Goal: Find specific page/section: Find specific page/section

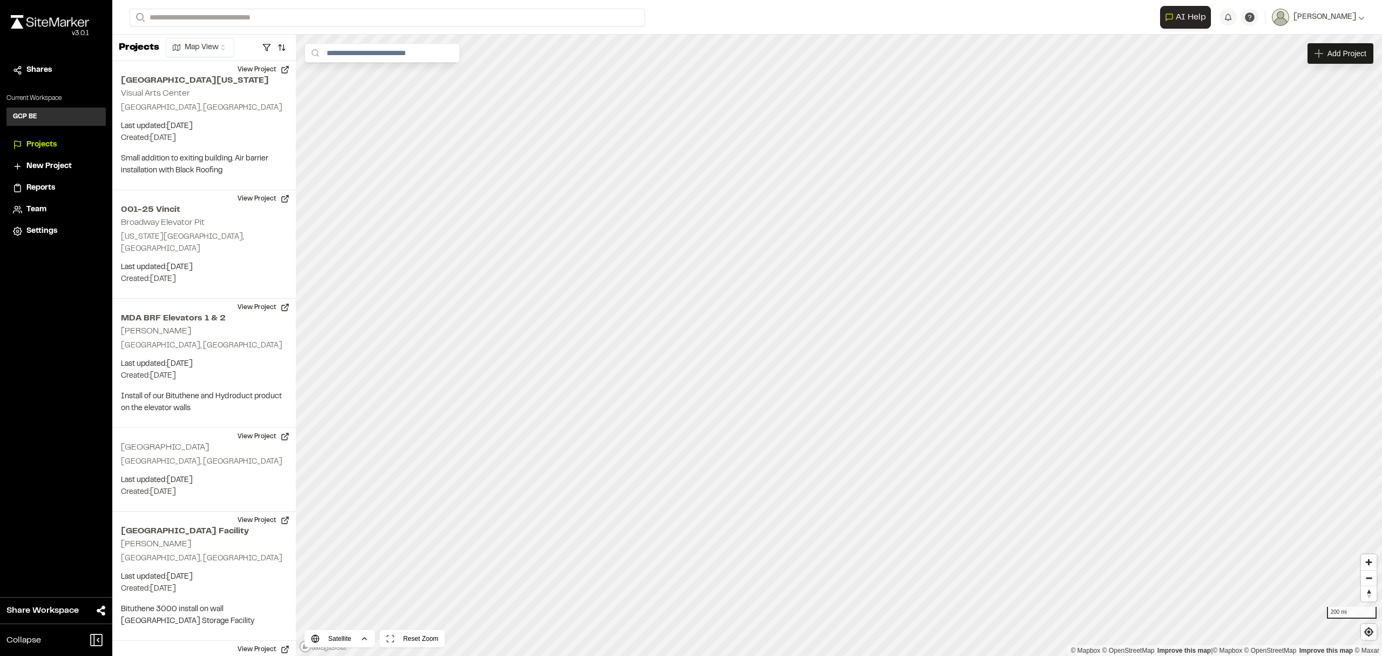
click at [140, 48] on p "Projects" at bounding box center [139, 47] width 40 height 15
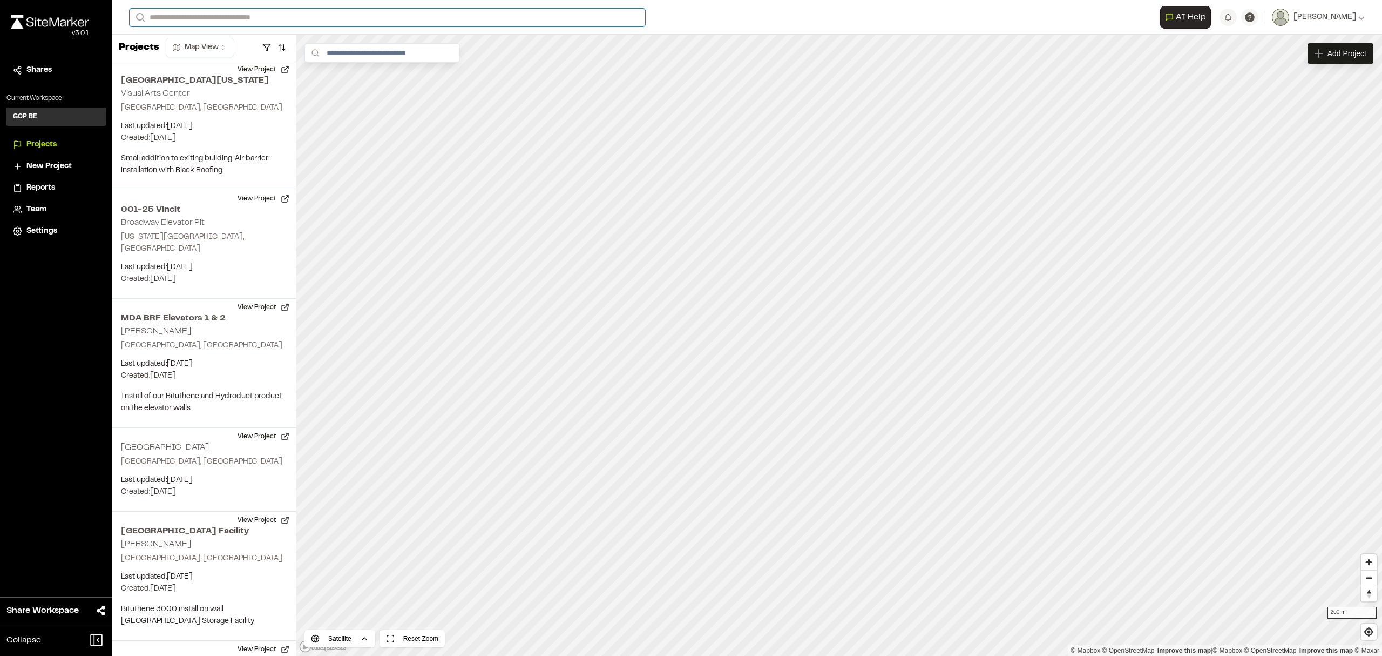
click at [188, 18] on input "Search" at bounding box center [388, 18] width 516 height 18
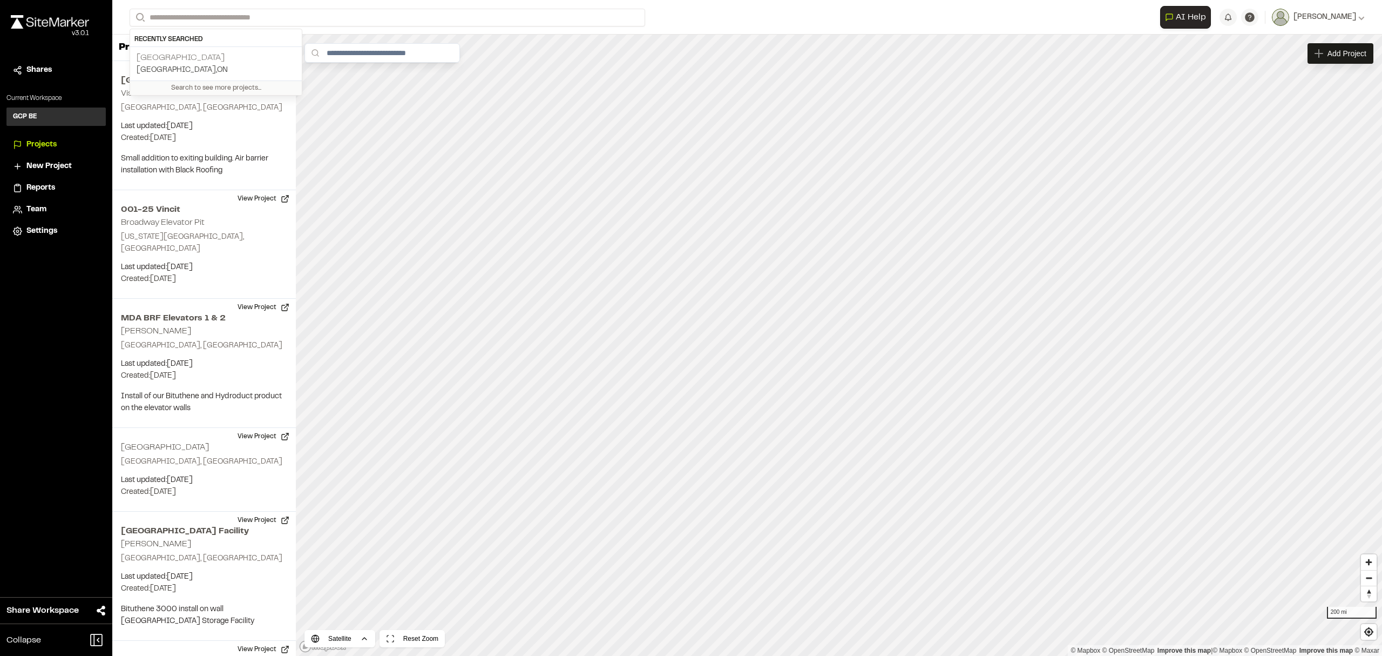
click at [178, 55] on p "[GEOGRAPHIC_DATA]" at bounding box center [216, 57] width 159 height 13
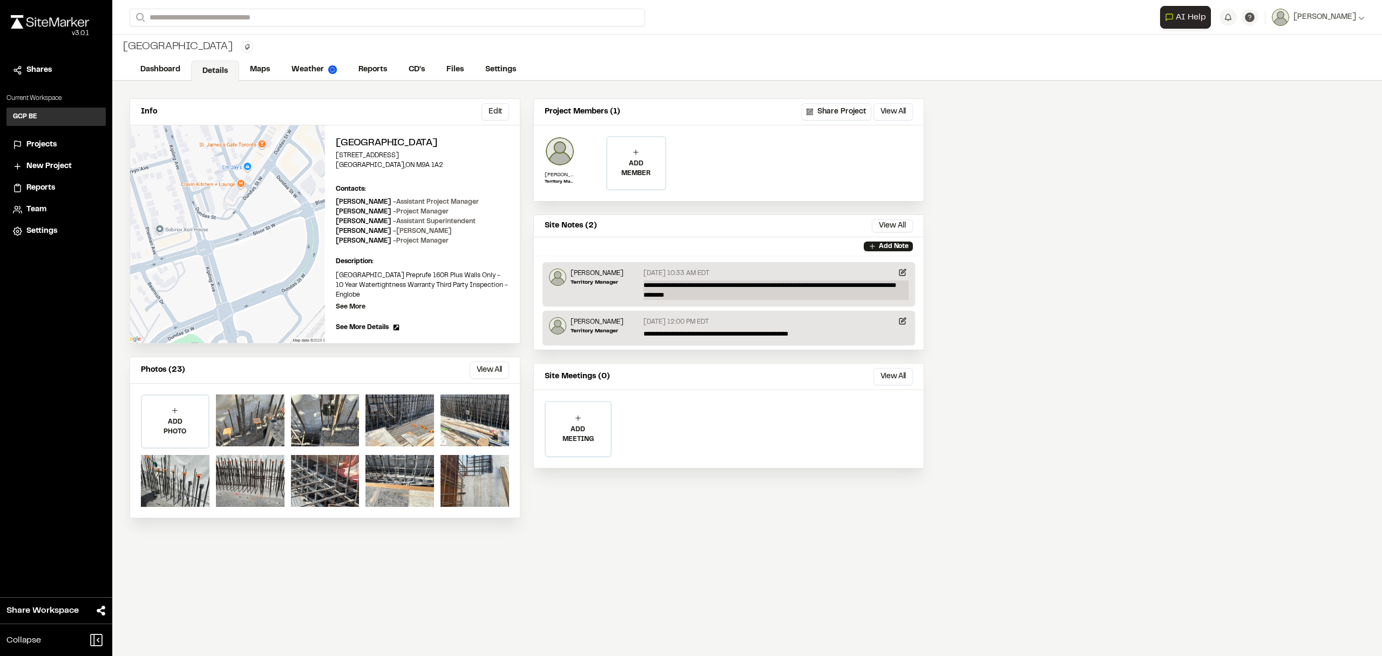
click at [659, 288] on p "**********" at bounding box center [776, 289] width 265 height 19
click at [257, 71] on link "Maps" at bounding box center [260, 70] width 43 height 21
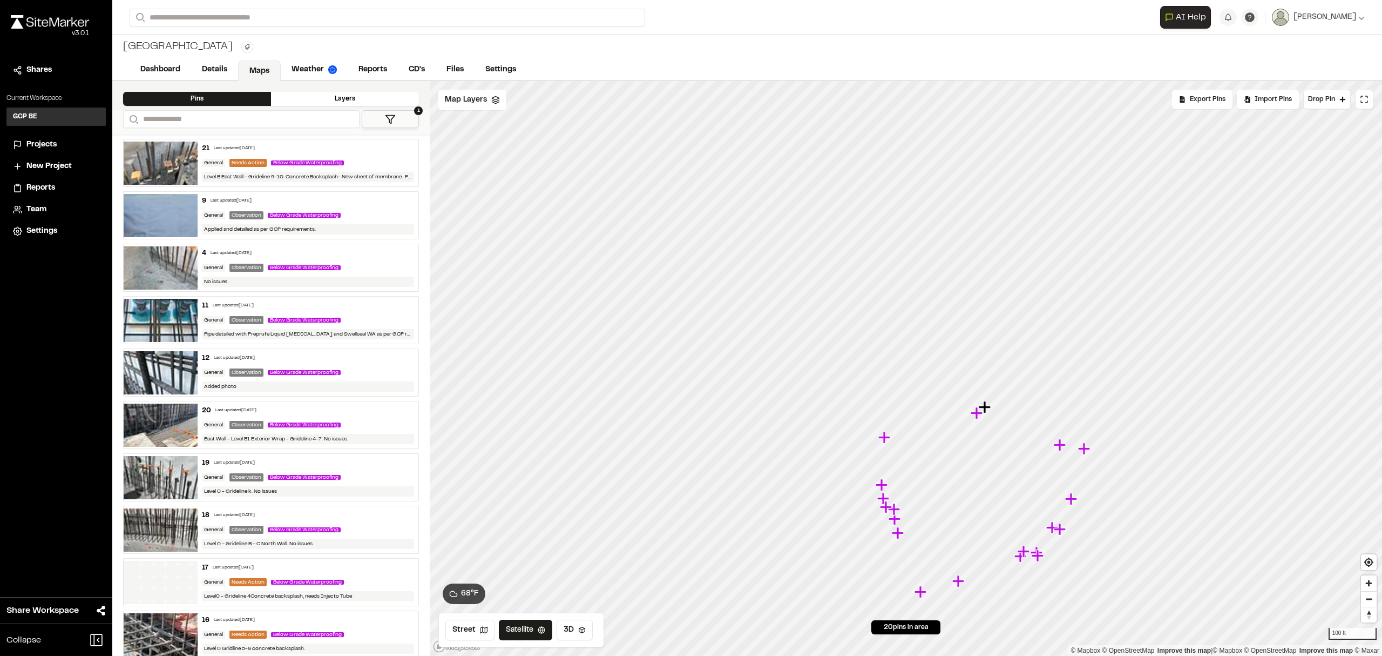
click at [168, 318] on img at bounding box center [161, 320] width 74 height 43
drag, startPoint x: 904, startPoint y: 373, endPoint x: 690, endPoint y: 354, distance: 215.2
click at [690, 354] on icon "Map marker" at bounding box center [691, 349] width 12 height 12
click at [694, 355] on icon "Map marker" at bounding box center [692, 350] width 14 height 14
click at [227, 272] on div "General Observation Below Grade Waterproofing" at bounding box center [308, 267] width 213 height 10
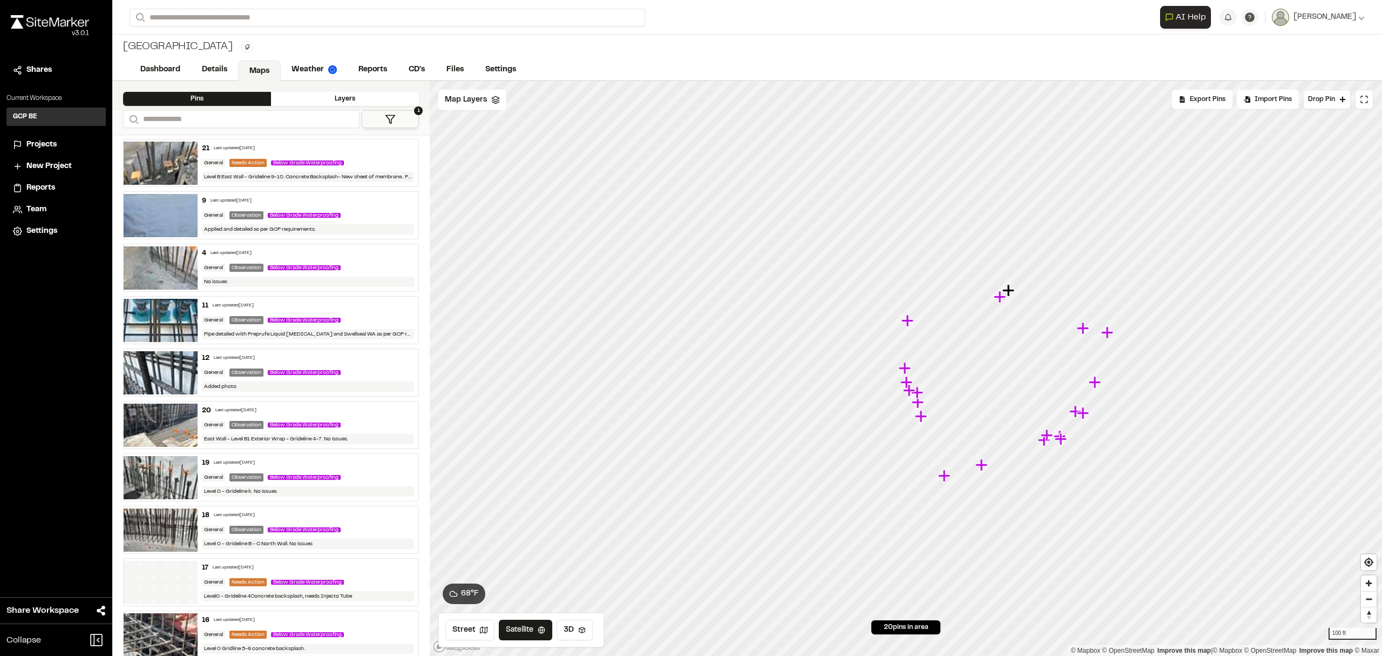
click at [172, 311] on img at bounding box center [161, 320] width 74 height 43
click at [161, 260] on img at bounding box center [161, 267] width 74 height 43
click at [1100, 381] on icon "Map marker" at bounding box center [1095, 382] width 12 height 12
click at [182, 211] on img at bounding box center [161, 215] width 74 height 43
click at [177, 162] on img at bounding box center [161, 162] width 74 height 43
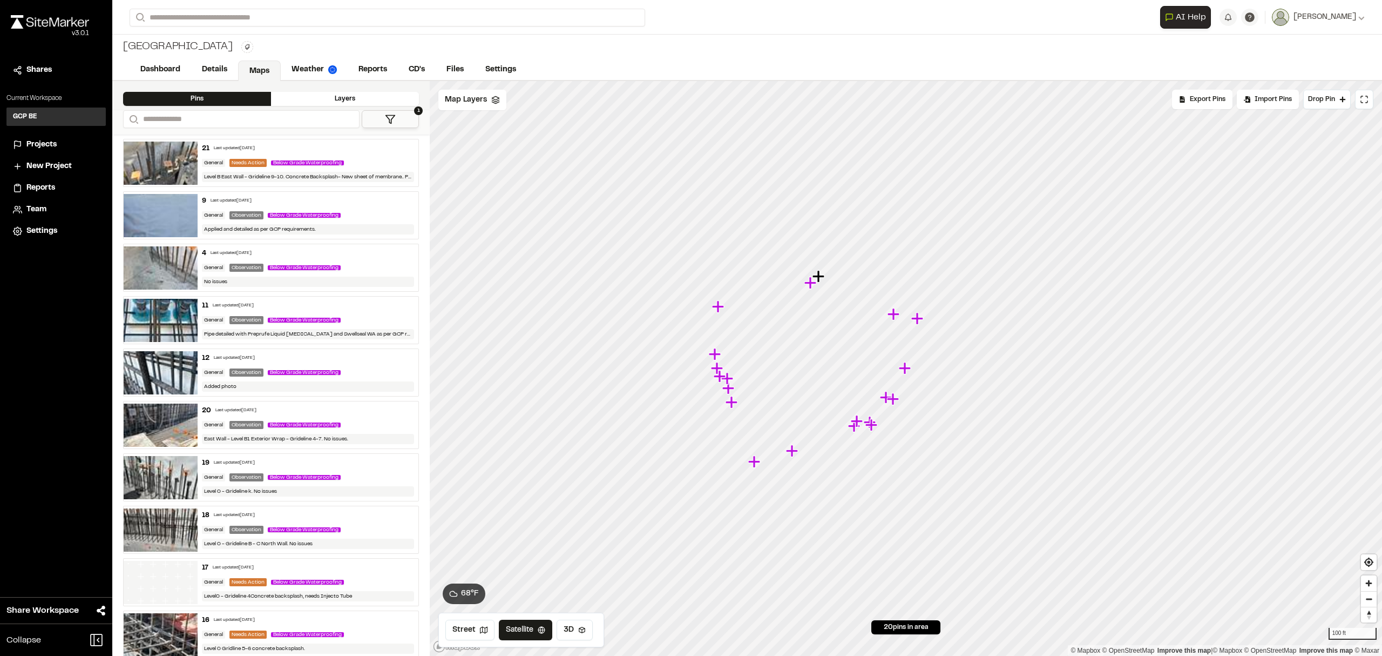
click at [152, 373] on img at bounding box center [161, 372] width 74 height 43
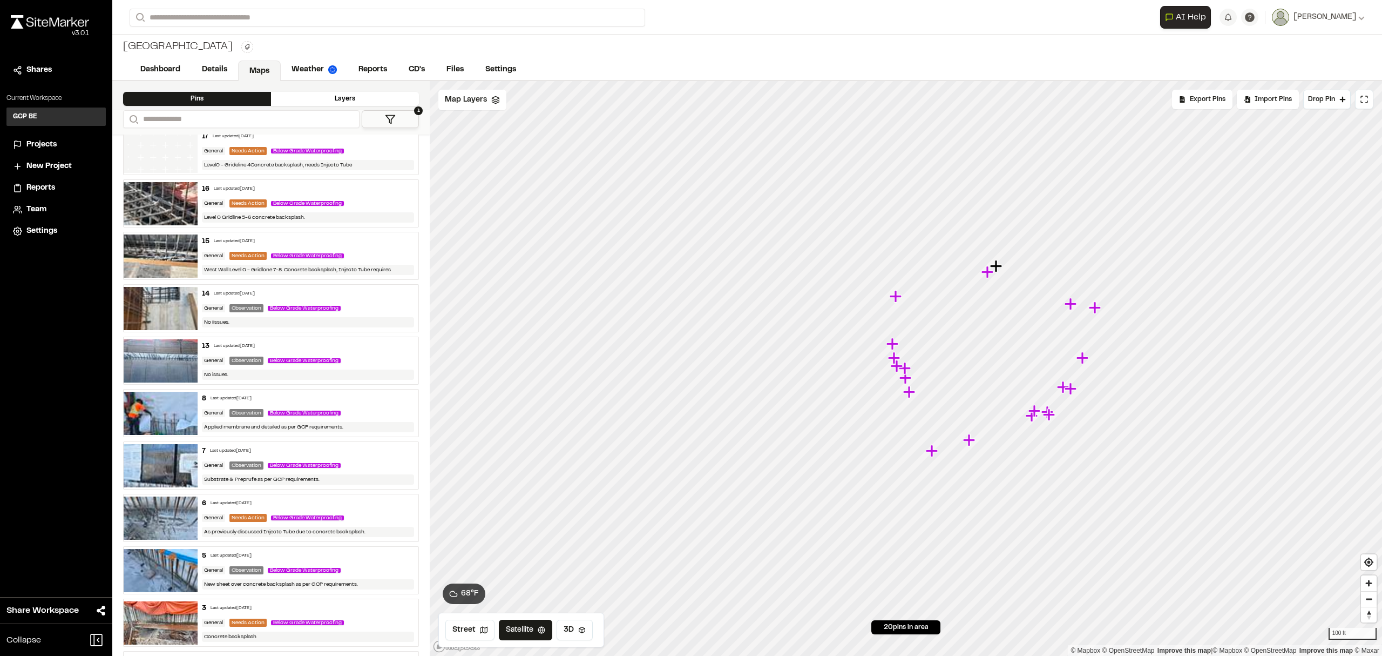
scroll to position [432, 0]
click at [156, 517] on img at bounding box center [161, 516] width 74 height 43
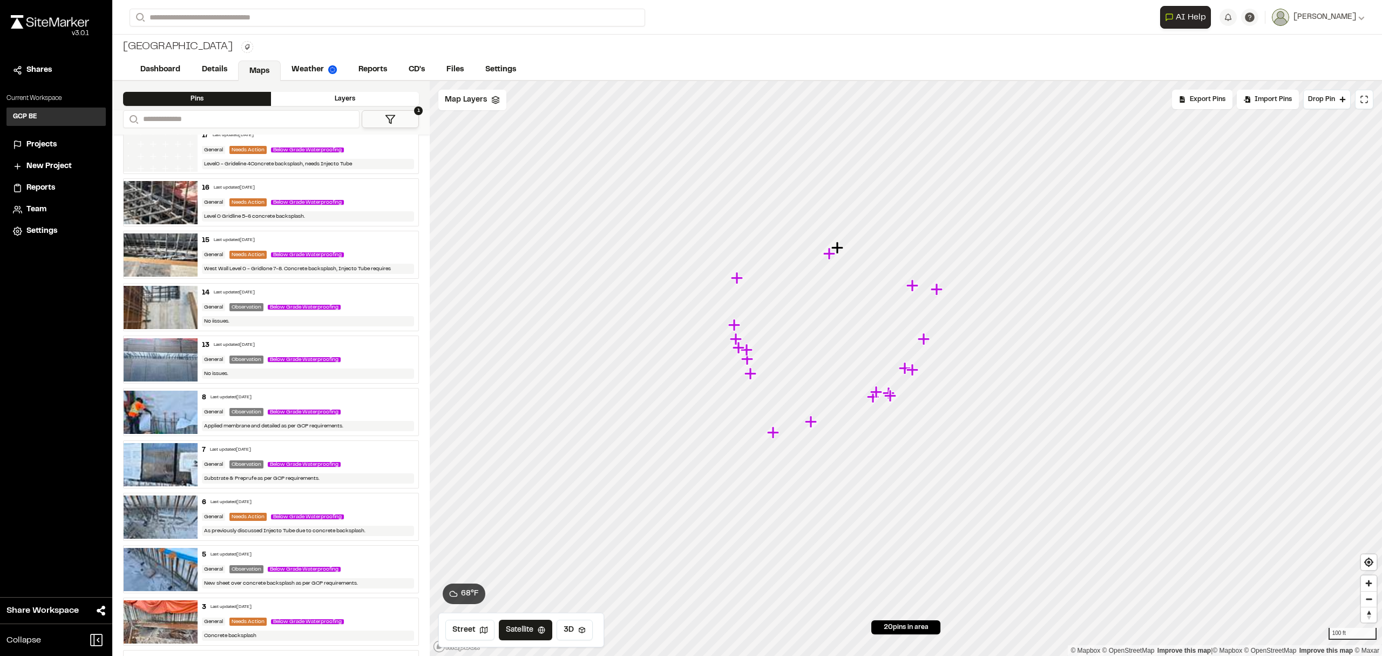
click at [907, 375] on icon "Map marker" at bounding box center [914, 370] width 14 height 14
click at [899, 370] on icon "Map marker" at bounding box center [906, 368] width 14 height 14
click at [903, 367] on icon "Map marker" at bounding box center [905, 368] width 12 height 12
click at [907, 369] on icon "Map marker" at bounding box center [905, 368] width 12 height 12
click at [907, 372] on icon "Map marker" at bounding box center [906, 368] width 14 height 14
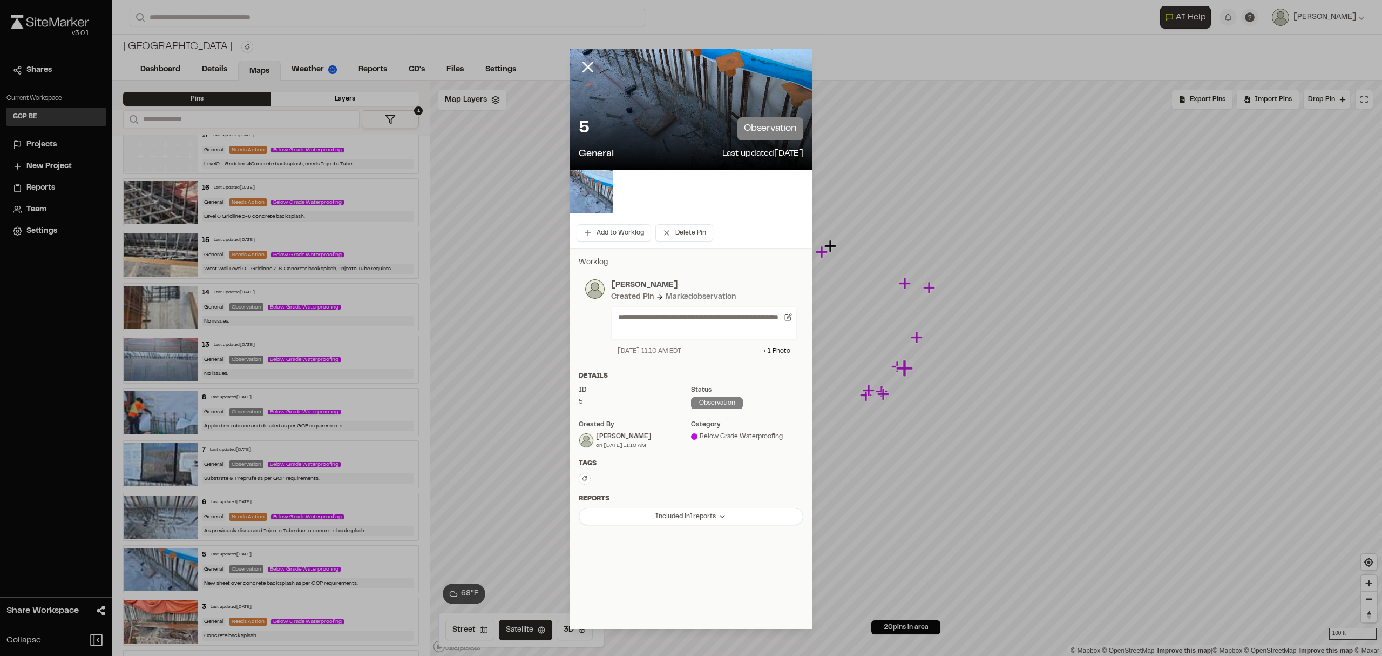
drag, startPoint x: 595, startPoint y: 193, endPoint x: 633, endPoint y: 184, distance: 39.4
click at [633, 184] on div at bounding box center [691, 191] width 242 height 43
click at [586, 63] on line at bounding box center [588, 66] width 9 height 9
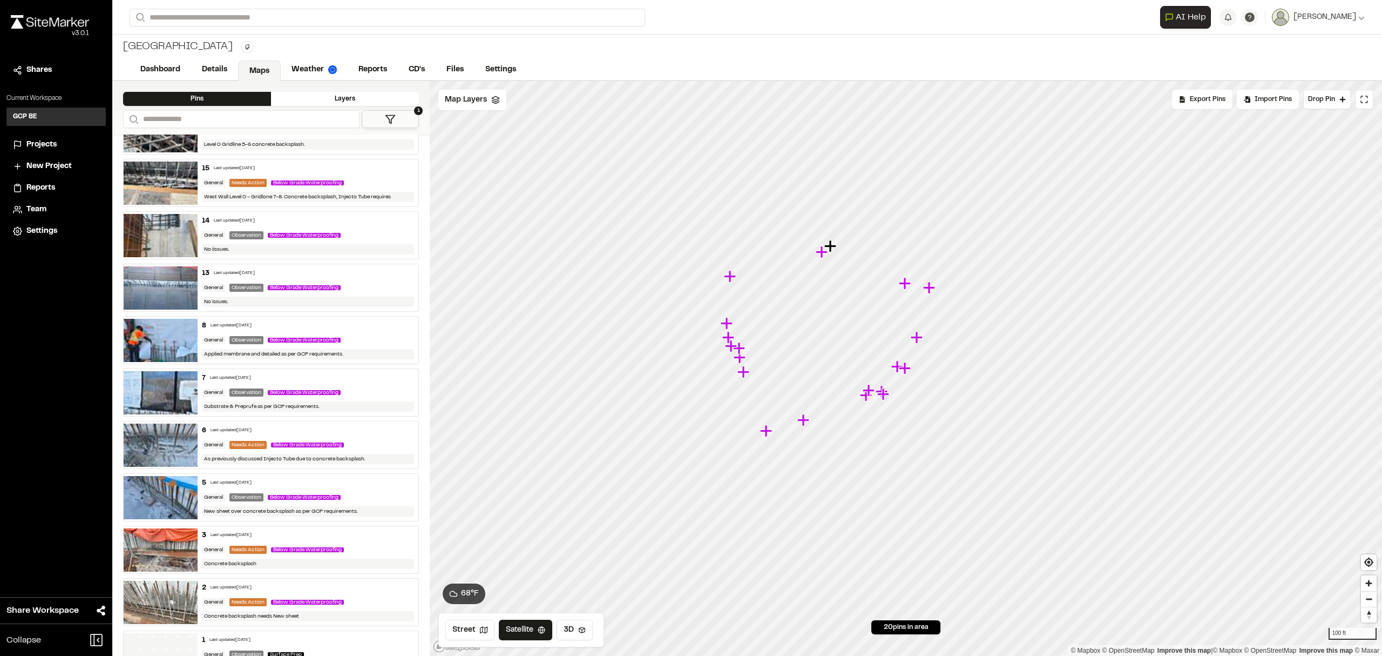
scroll to position [541, 0]
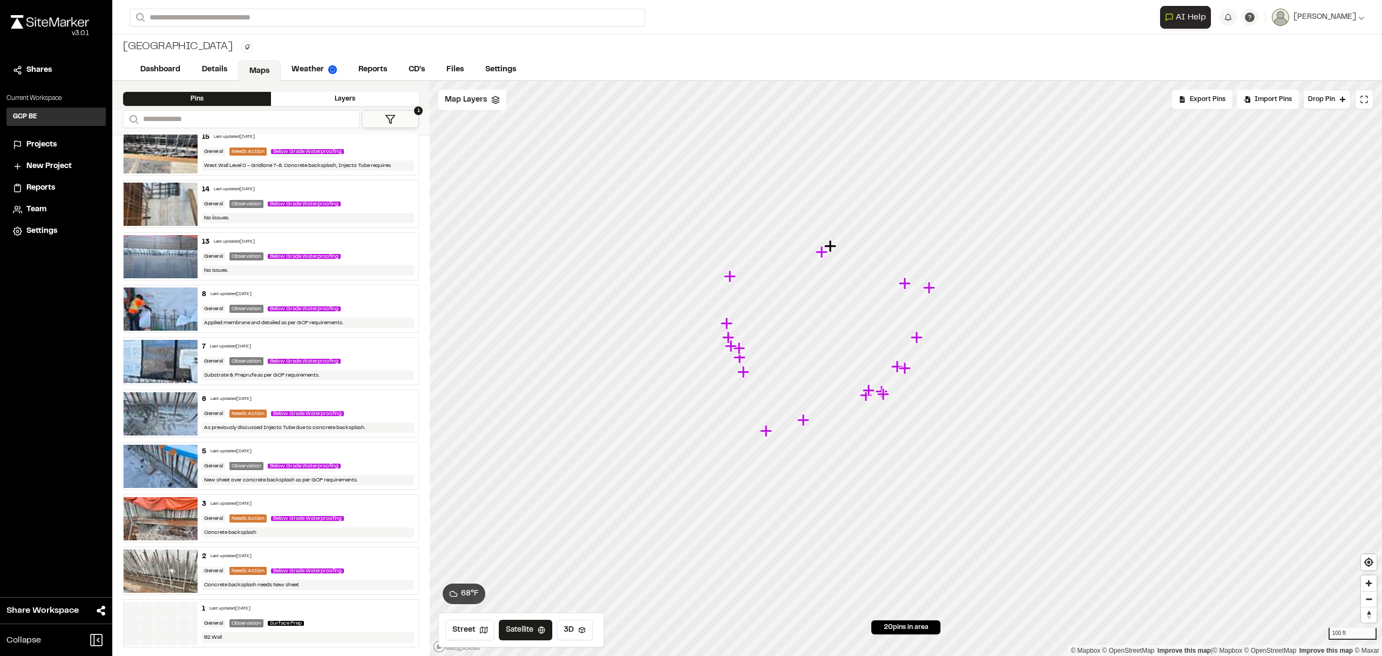
click at [235, 617] on div "1 Last updated [DATE] General Observation Surface Prep B2 Wall" at bounding box center [308, 622] width 221 height 47
